Goal: Find specific page/section: Find specific page/section

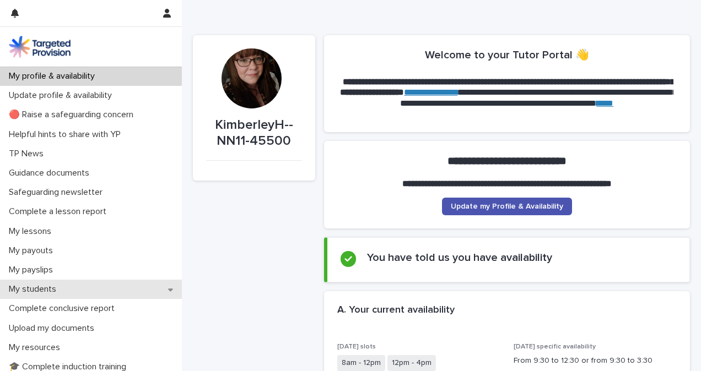
click at [40, 289] on p "My students" at bounding box center [34, 289] width 61 height 10
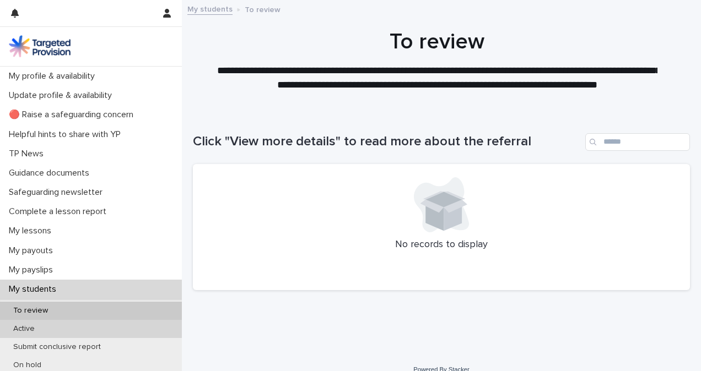
click at [80, 329] on div "Active" at bounding box center [91, 329] width 182 height 18
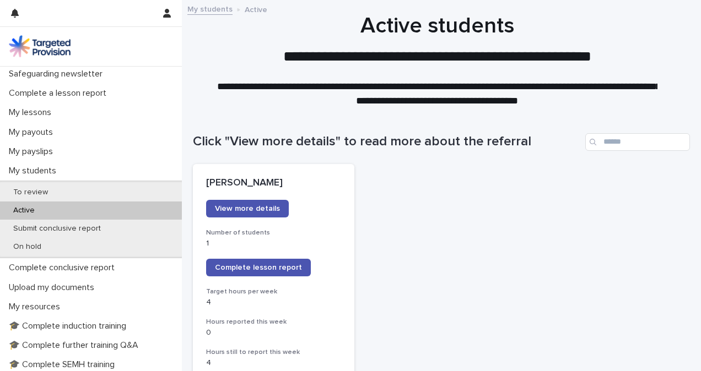
scroll to position [127, 0]
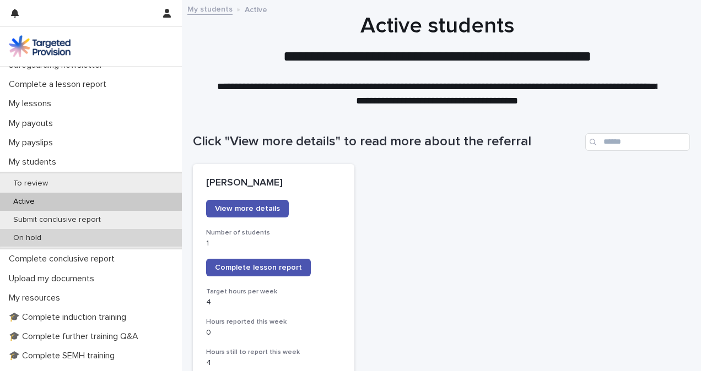
click at [82, 234] on div "On hold" at bounding box center [91, 238] width 182 height 18
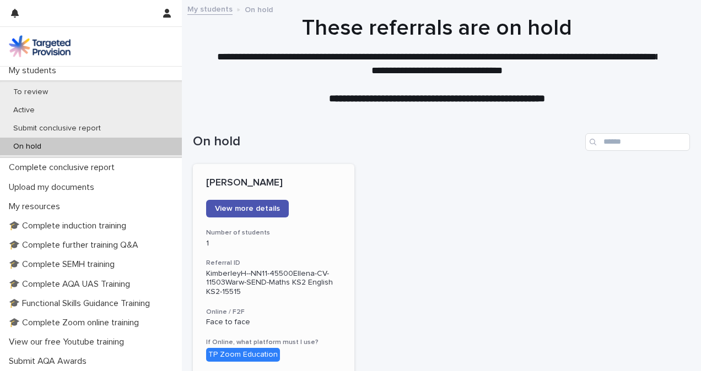
scroll to position [221, 0]
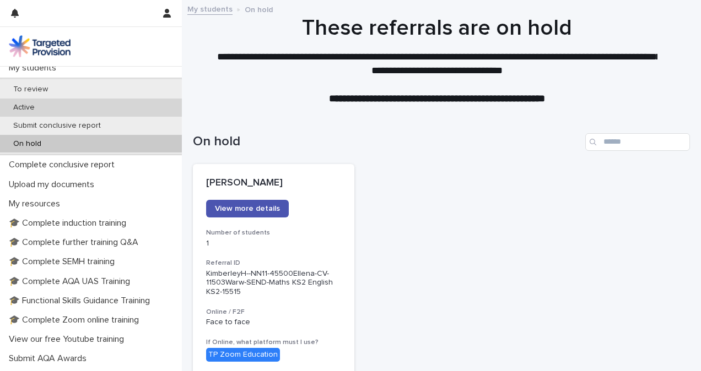
click at [91, 113] on div "Active" at bounding box center [91, 108] width 182 height 18
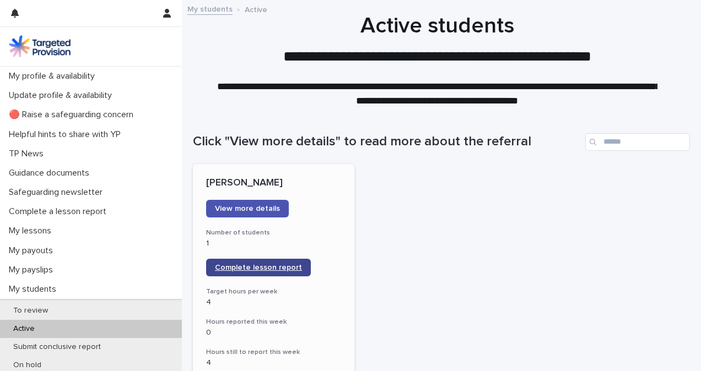
click at [276, 264] on span "Complete lesson report" at bounding box center [258, 268] width 87 height 8
